Goal: Task Accomplishment & Management: Complete application form

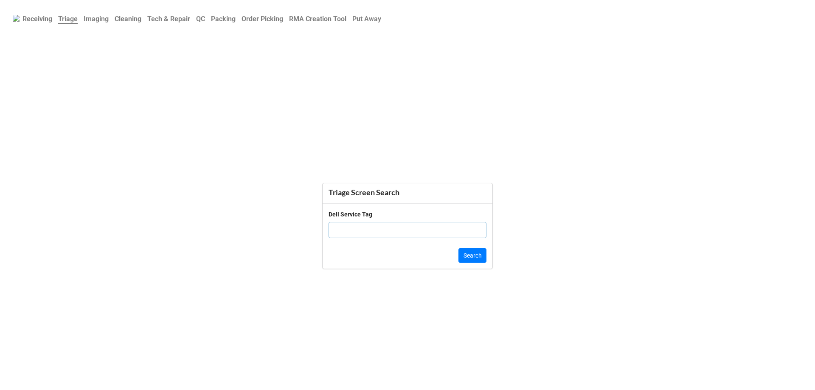
click at [267, 15] on b "Order Picking" at bounding box center [263, 19] width 42 height 8
click at [396, 223] on input "text" at bounding box center [408, 220] width 158 height 16
click button "Search" at bounding box center [473, 245] width 28 height 14
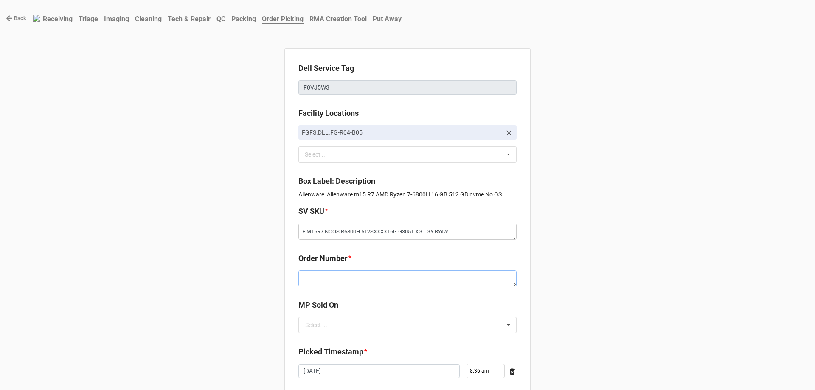
click at [343, 278] on textarea at bounding box center [407, 278] width 218 height 16
paste textarea "5033746"
type textarea "x"
type textarea "5033746"
click at [340, 330] on input "text" at bounding box center [407, 325] width 217 height 15
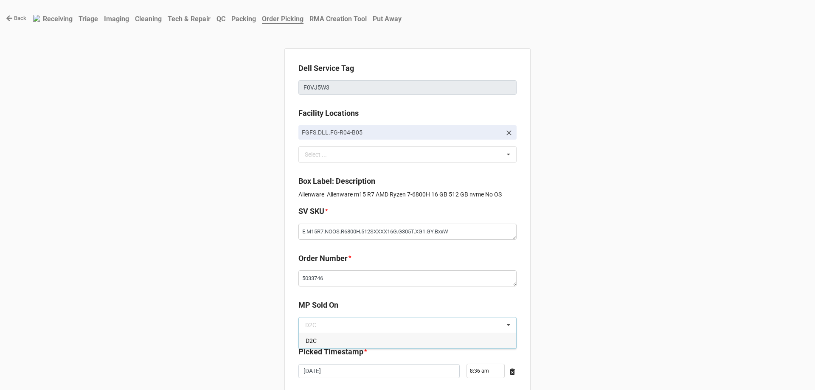
click at [333, 344] on div "D2C" at bounding box center [407, 341] width 217 height 16
type textarea "x"
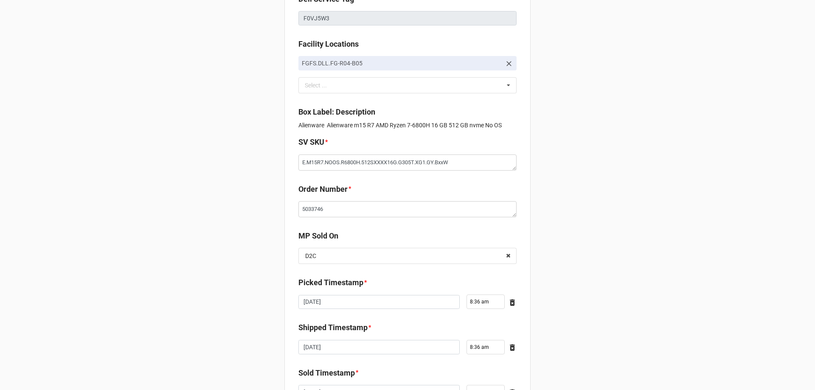
scroll to position [144, 0]
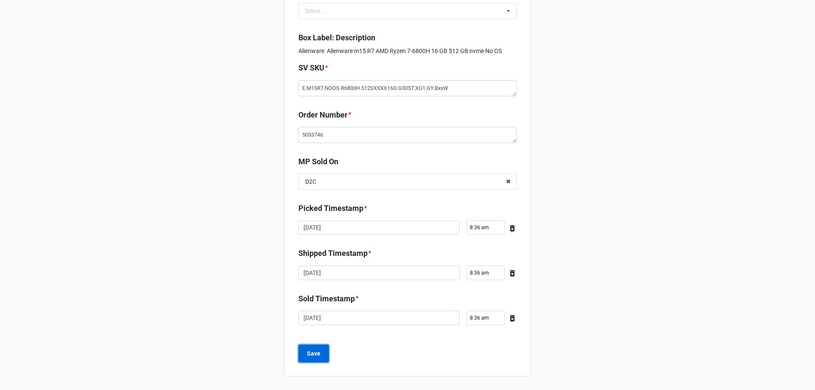
click at [312, 349] on b "Save" at bounding box center [314, 353] width 14 height 9
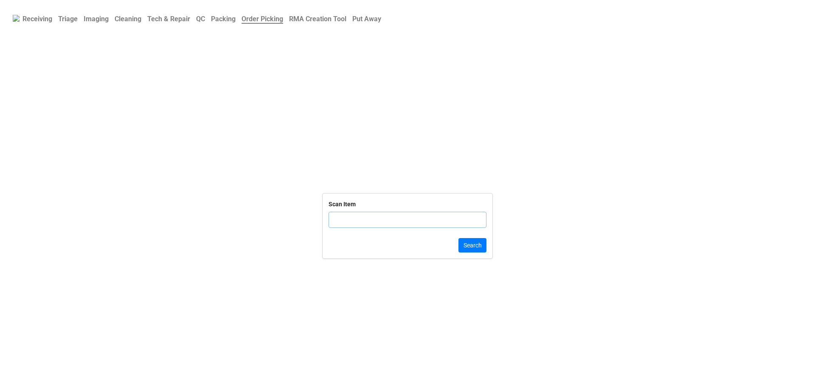
click at [433, 225] on input "text" at bounding box center [408, 220] width 158 height 16
type input "9JRXYZ2"
click button "Search" at bounding box center [473, 245] width 28 height 14
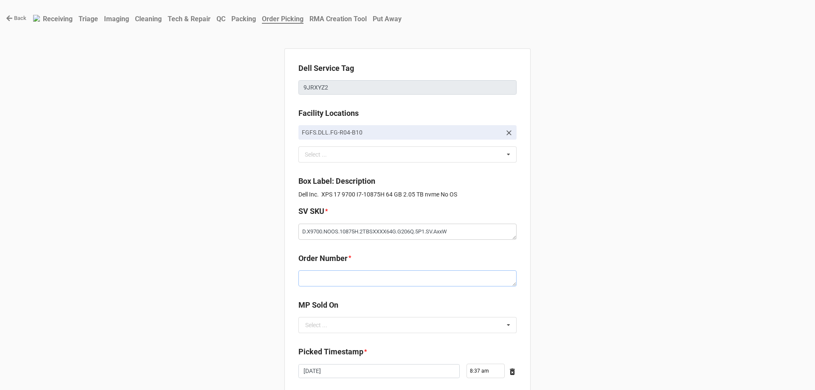
click at [345, 275] on textarea at bounding box center [407, 278] width 218 height 16
paste textarea "5033746"
type textarea "x"
type textarea "5033746"
click at [360, 334] on div "MP Sold On Select ... D2C" at bounding box center [407, 319] width 218 height 40
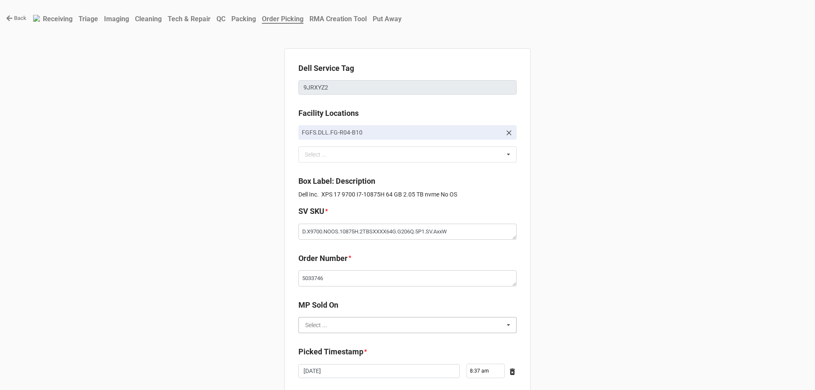
click at [358, 325] on input "text" at bounding box center [407, 325] width 217 height 15
drag, startPoint x: 357, startPoint y: 329, endPoint x: 356, endPoint y: 335, distance: 6.5
click at [357, 332] on input "text" at bounding box center [407, 325] width 217 height 15
click at [356, 335] on div "D2C" at bounding box center [407, 341] width 217 height 16
type textarea "x"
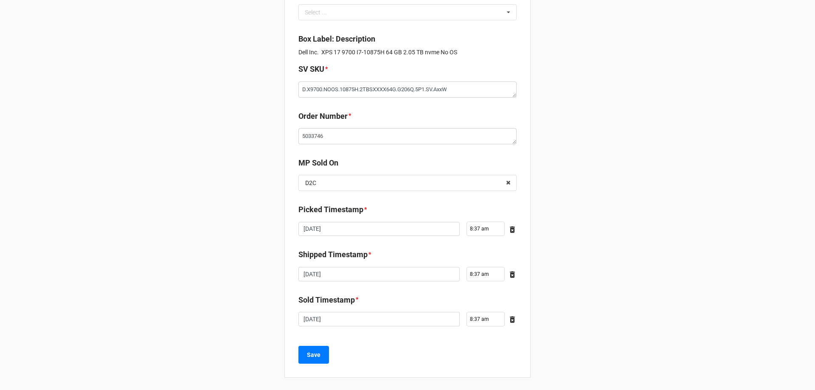
scroll to position [144, 0]
click at [312, 348] on button "Save" at bounding box center [313, 354] width 31 height 18
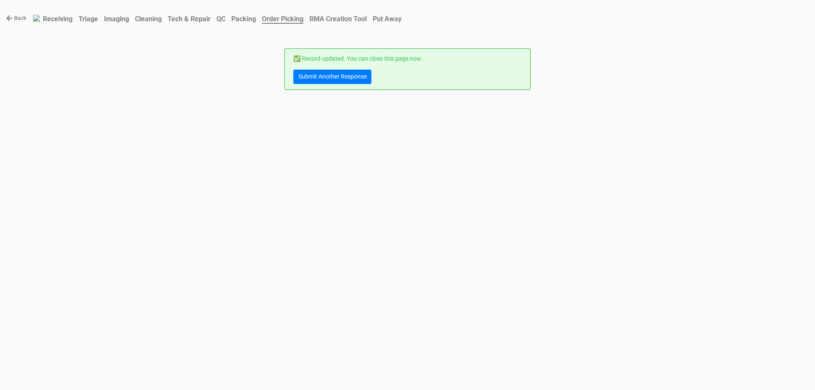
scroll to position [0, 0]
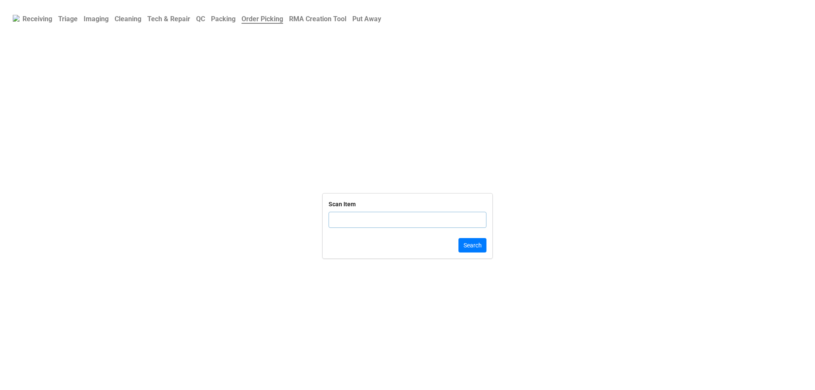
click at [357, 221] on input "text" at bounding box center [408, 220] width 158 height 16
click button "Search" at bounding box center [473, 245] width 28 height 14
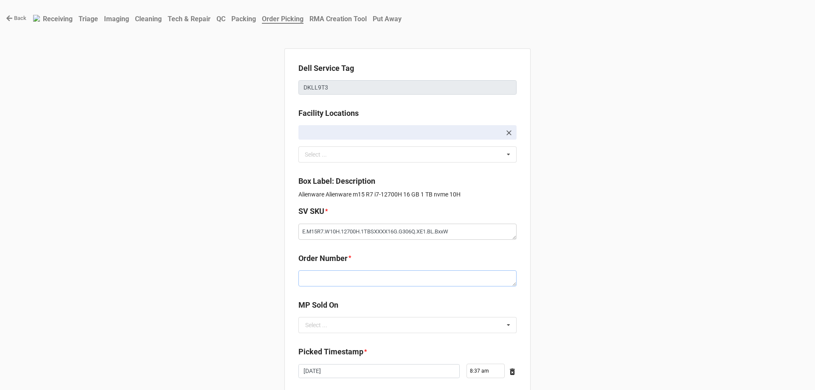
click at [345, 285] on textarea at bounding box center [407, 278] width 218 height 16
paste textarea "5033746"
type textarea "x"
type textarea "5033746"
click at [315, 319] on input "text" at bounding box center [407, 325] width 217 height 15
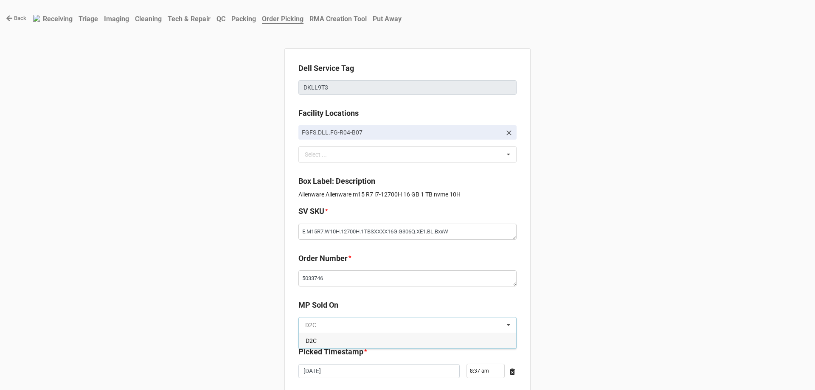
click at [308, 329] on input "text" at bounding box center [407, 325] width 217 height 15
click at [307, 348] on div "D2C" at bounding box center [407, 341] width 217 height 16
type textarea "x"
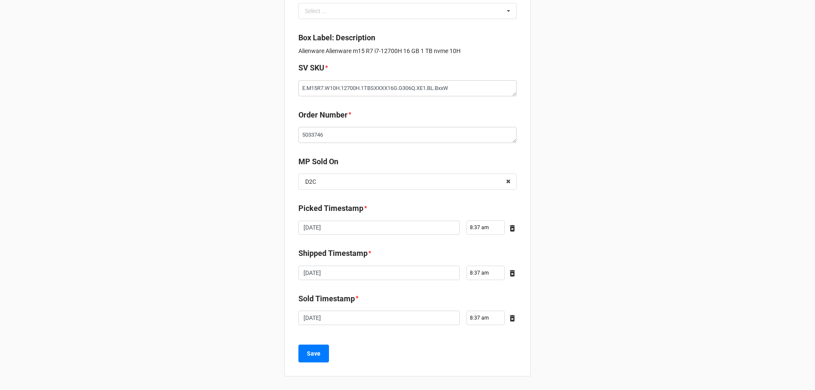
click at [317, 367] on div "Dell Service Tag DKLL9T3 Facility Locations FGFS.DLL.FG-R04-B07 Select ... No r…" at bounding box center [407, 141] width 246 height 472
drag, startPoint x: 322, startPoint y: 358, endPoint x: 324, endPoint y: 364, distance: 6.3
click at [324, 364] on div "Dell Service Tag DKLL9T3 Facility Locations FGFS.DLL.FG-R04-B07 Select ... No r…" at bounding box center [407, 141] width 246 height 472
click at [324, 350] on button "Save" at bounding box center [313, 354] width 31 height 18
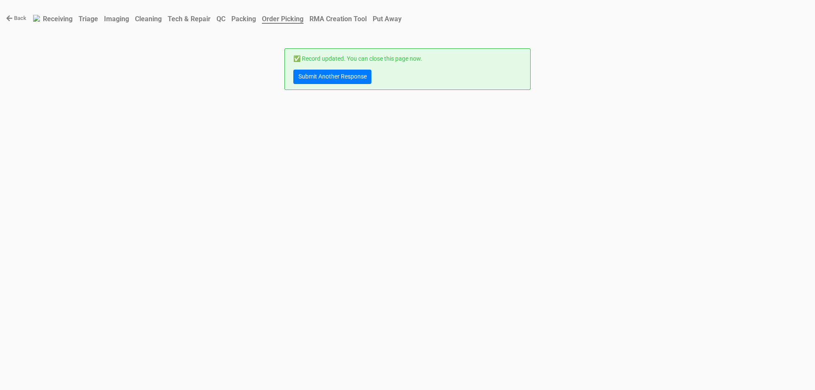
scroll to position [0, 0]
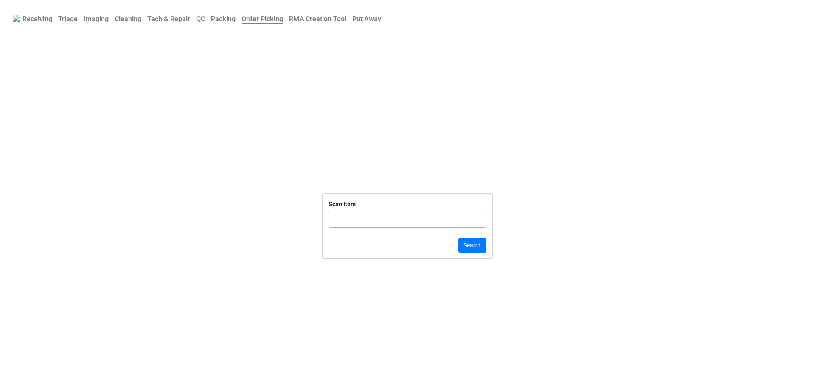
click at [361, 225] on input "text" at bounding box center [408, 220] width 158 height 16
click button "Search" at bounding box center [473, 245] width 28 height 14
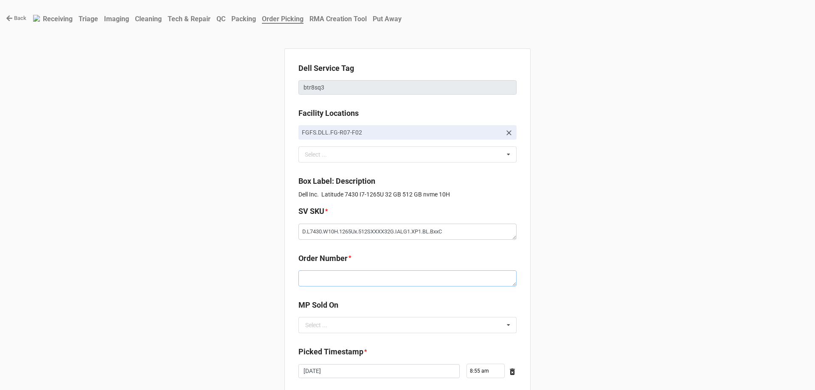
click at [348, 286] on textarea at bounding box center [407, 278] width 218 height 16
paste textarea "5033789"
type textarea "x"
type textarea "5033789"
click at [327, 326] on input "text" at bounding box center [407, 325] width 217 height 15
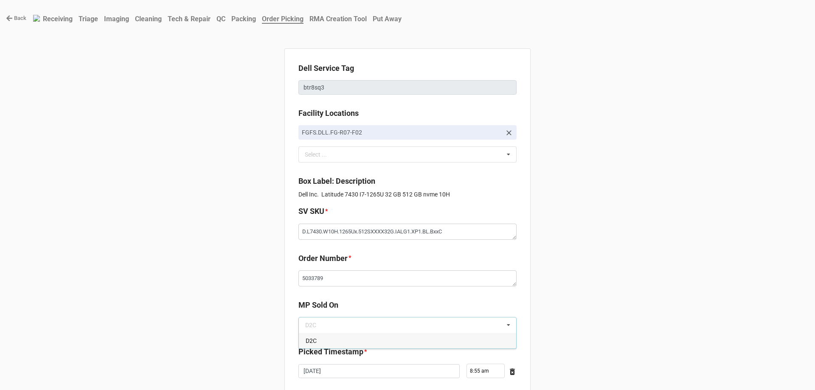
click at [327, 333] on div "D2C" at bounding box center [407, 341] width 217 height 16
type textarea "x"
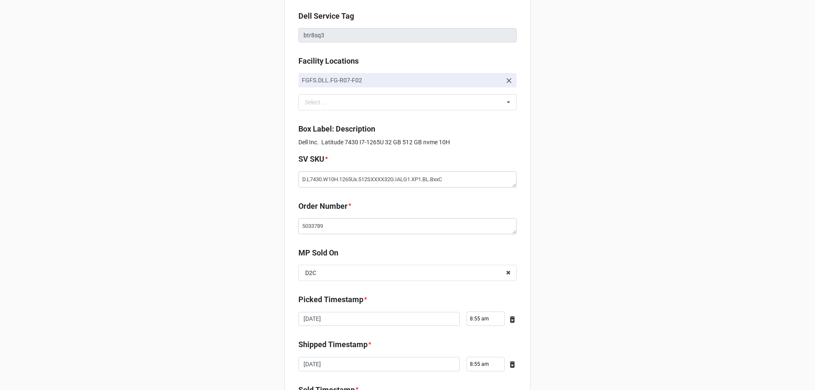
scroll to position [144, 0]
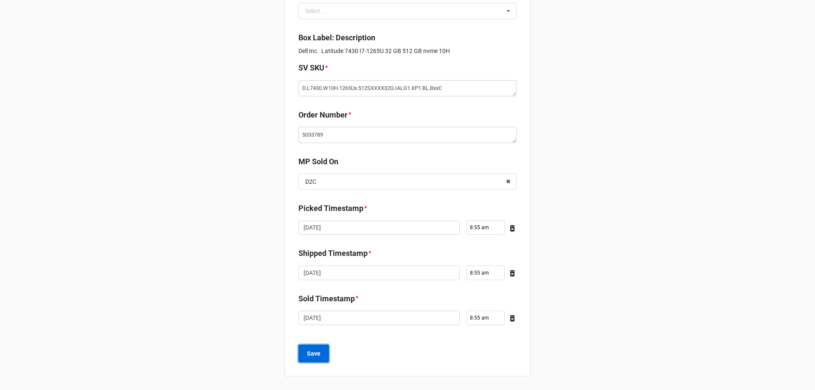
click at [324, 352] on button "Save" at bounding box center [313, 354] width 31 height 18
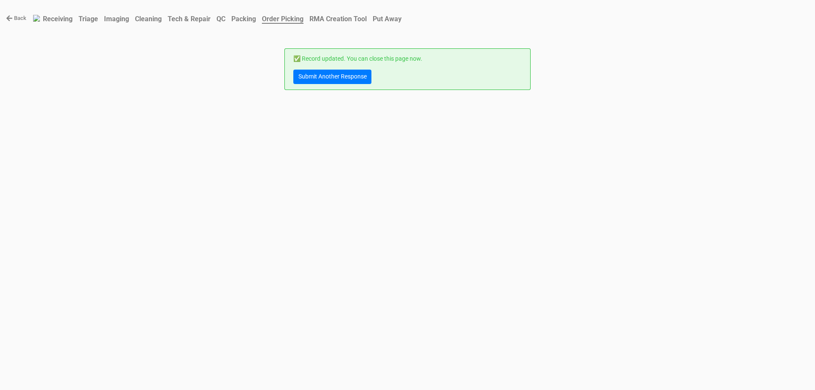
scroll to position [0, 0]
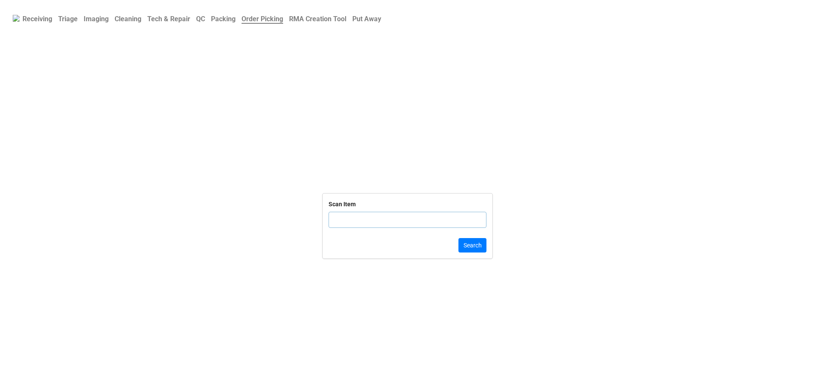
click at [350, 213] on input "text" at bounding box center [408, 220] width 158 height 16
click button "Search" at bounding box center [473, 245] width 28 height 14
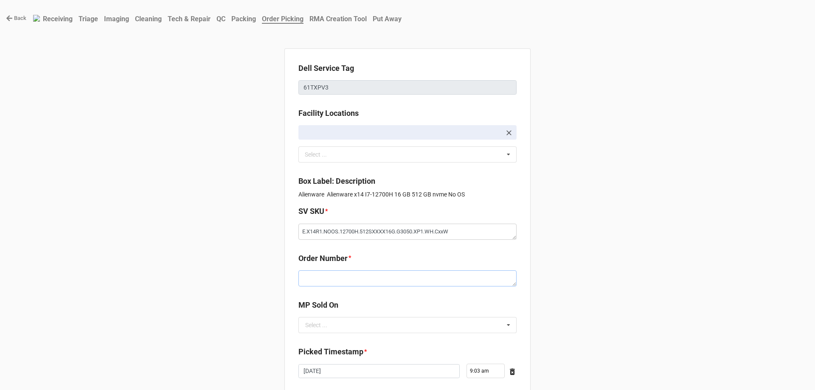
click at [354, 277] on textarea at bounding box center [407, 278] width 218 height 16
paste textarea "5033788"
type textarea "x"
type textarea "5033788"
click at [329, 332] on input "text" at bounding box center [407, 325] width 217 height 15
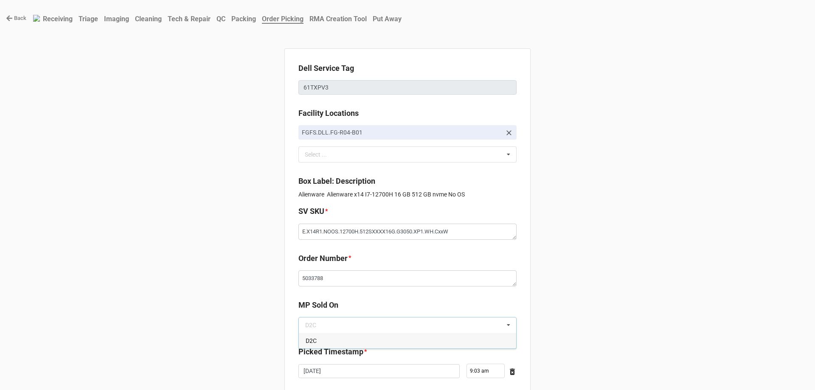
click at [329, 335] on div "D2C" at bounding box center [407, 341] width 217 height 16
type textarea "x"
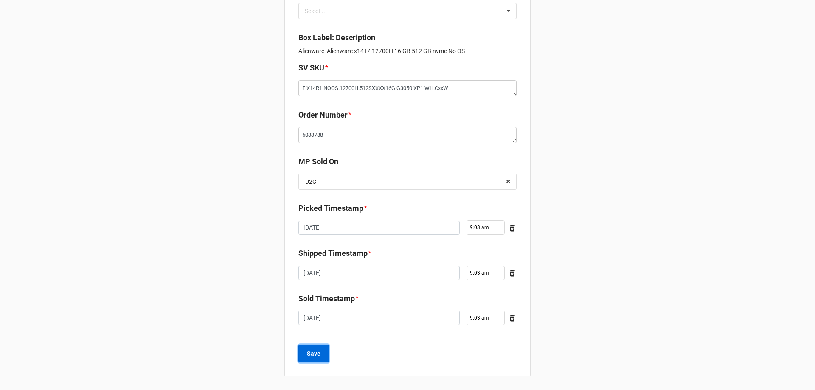
click at [324, 350] on button "Save" at bounding box center [313, 354] width 31 height 18
